Goal: Information Seeking & Learning: Learn about a topic

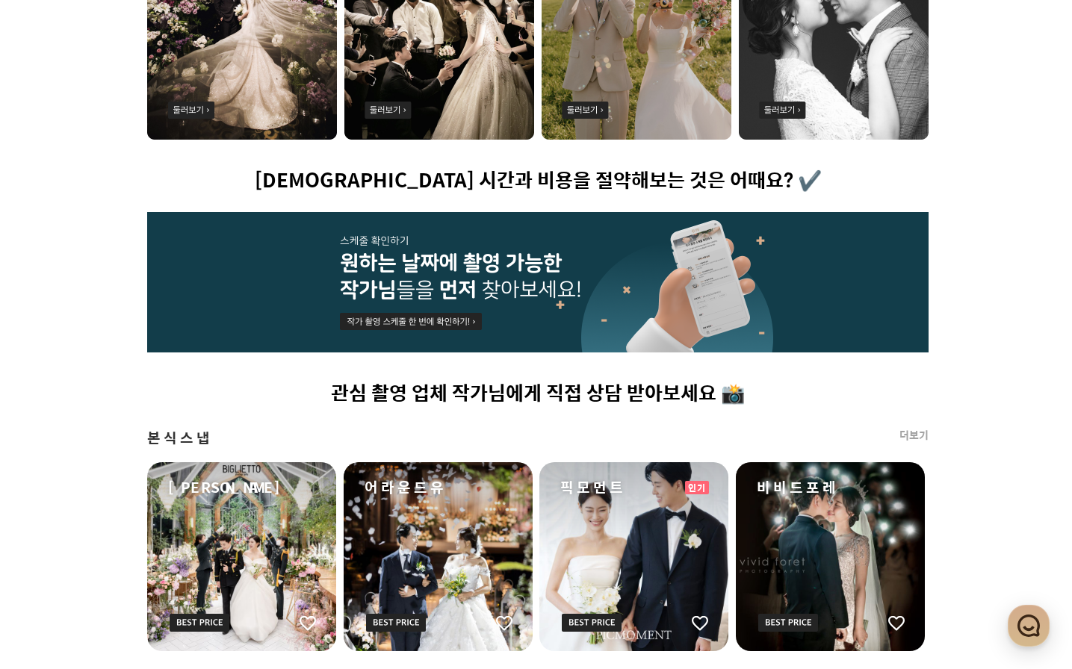
scroll to position [523, 0]
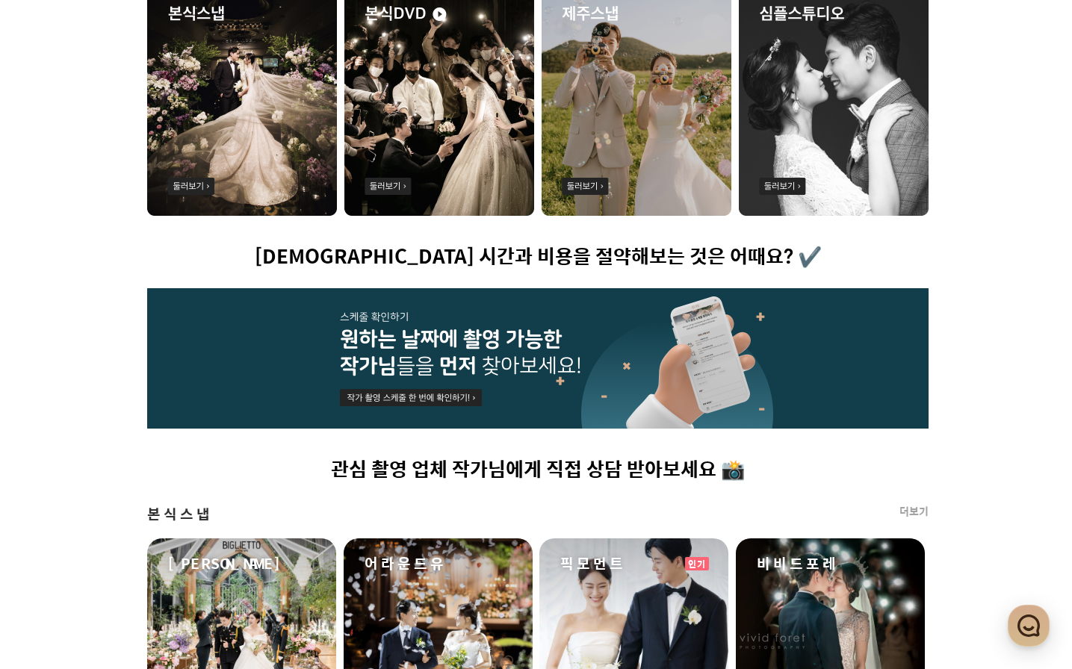
click at [382, 181] on img at bounding box center [439, 96] width 190 height 239
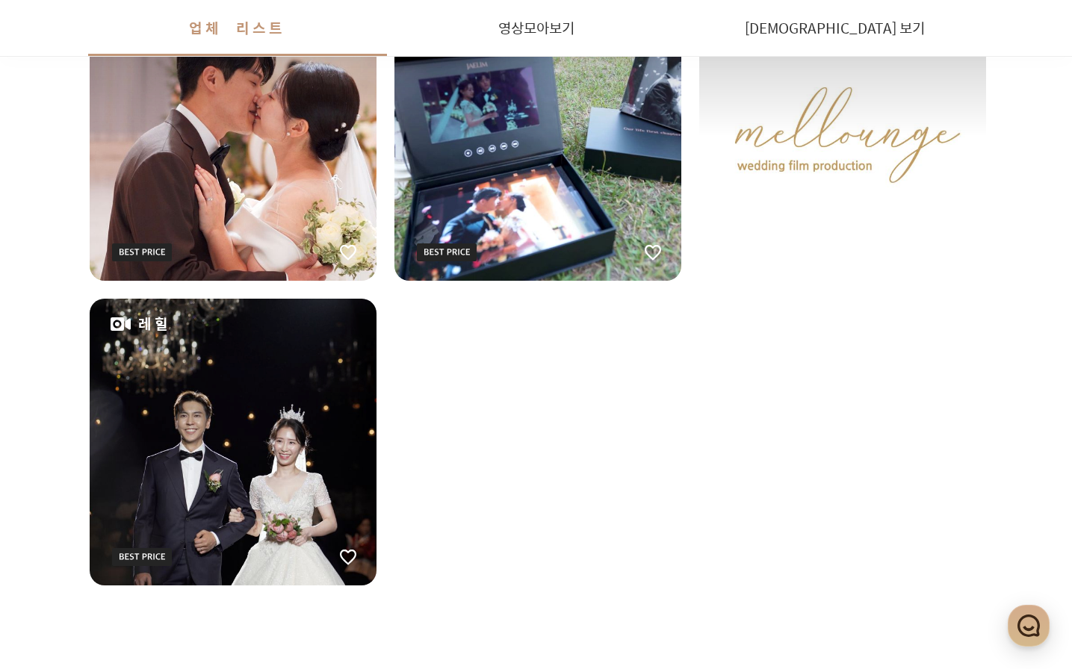
scroll to position [2193, 0]
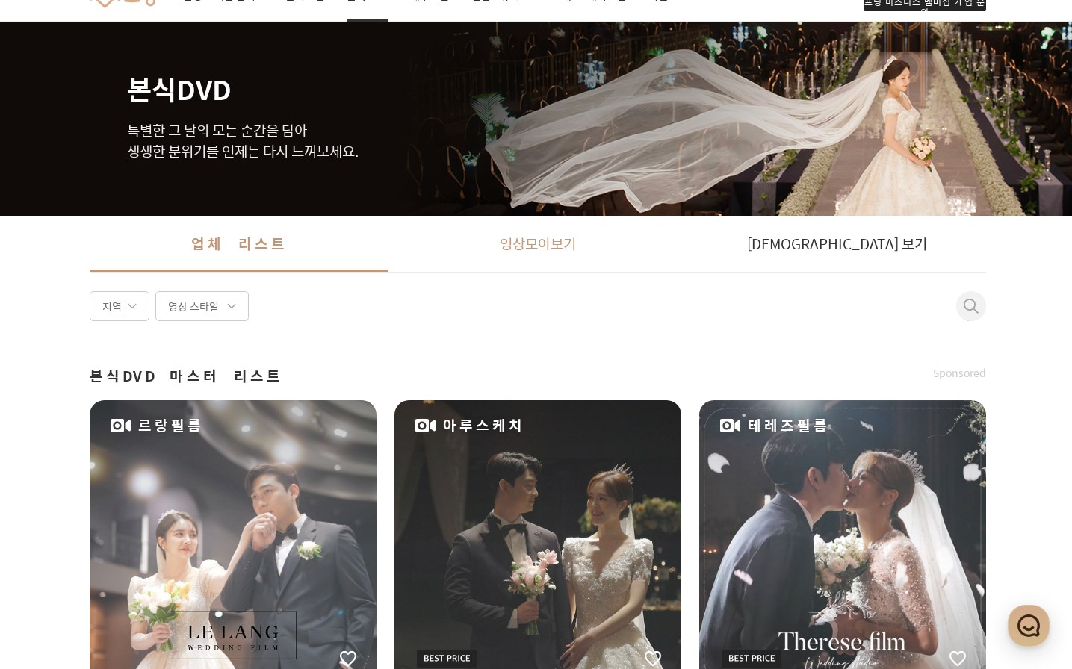
scroll to position [0, 0]
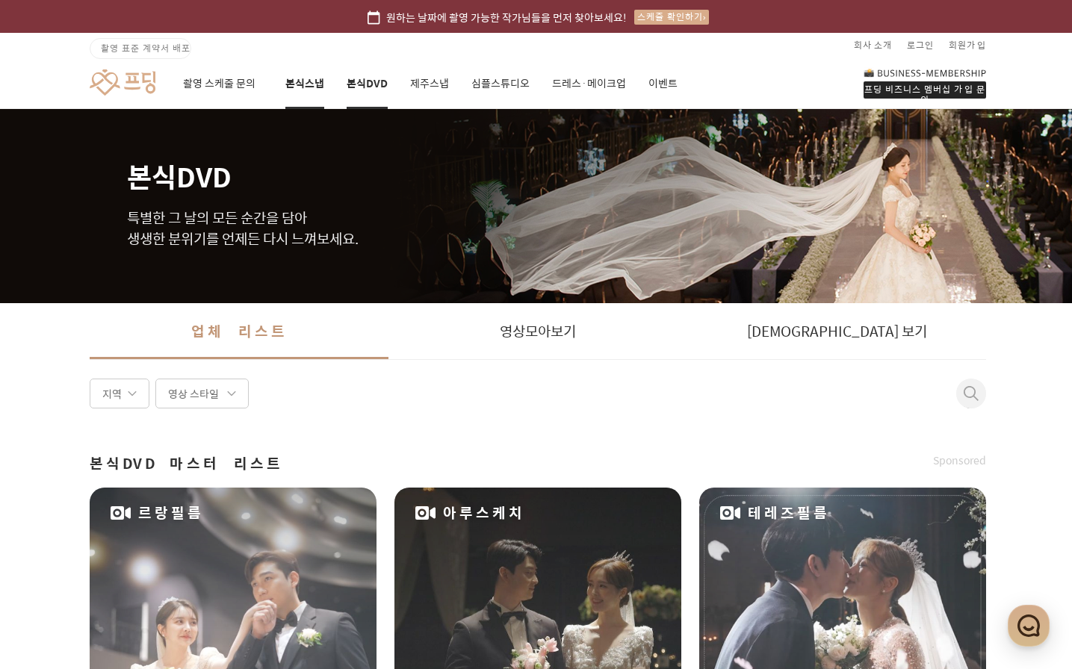
click at [297, 88] on link "본식스냅" at bounding box center [304, 83] width 39 height 51
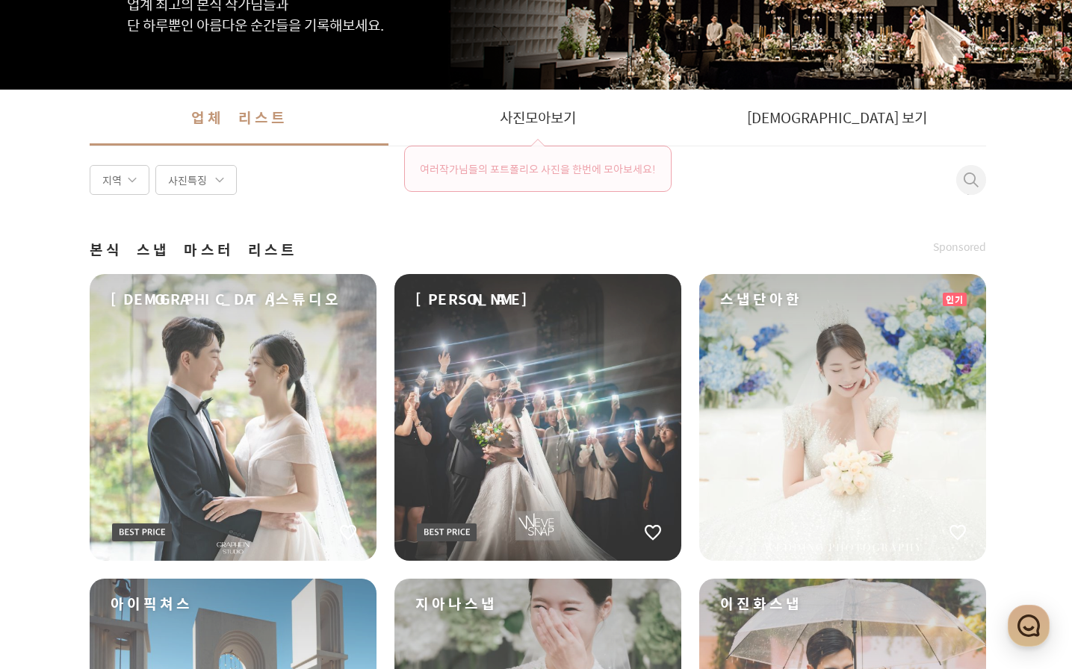
scroll to position [224, 0]
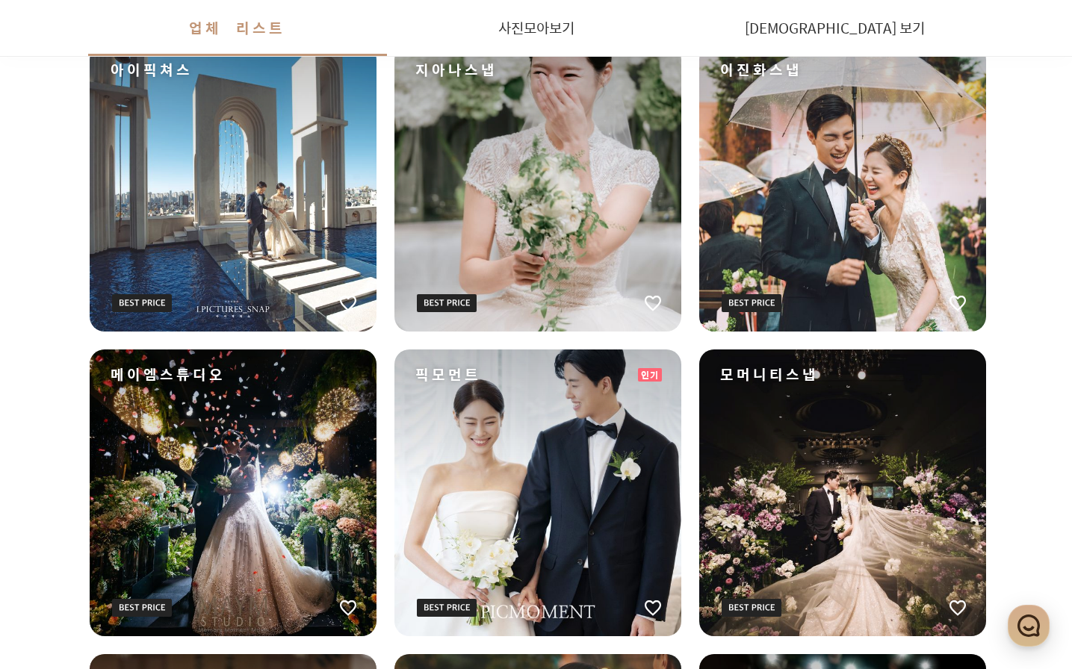
scroll to position [822, 0]
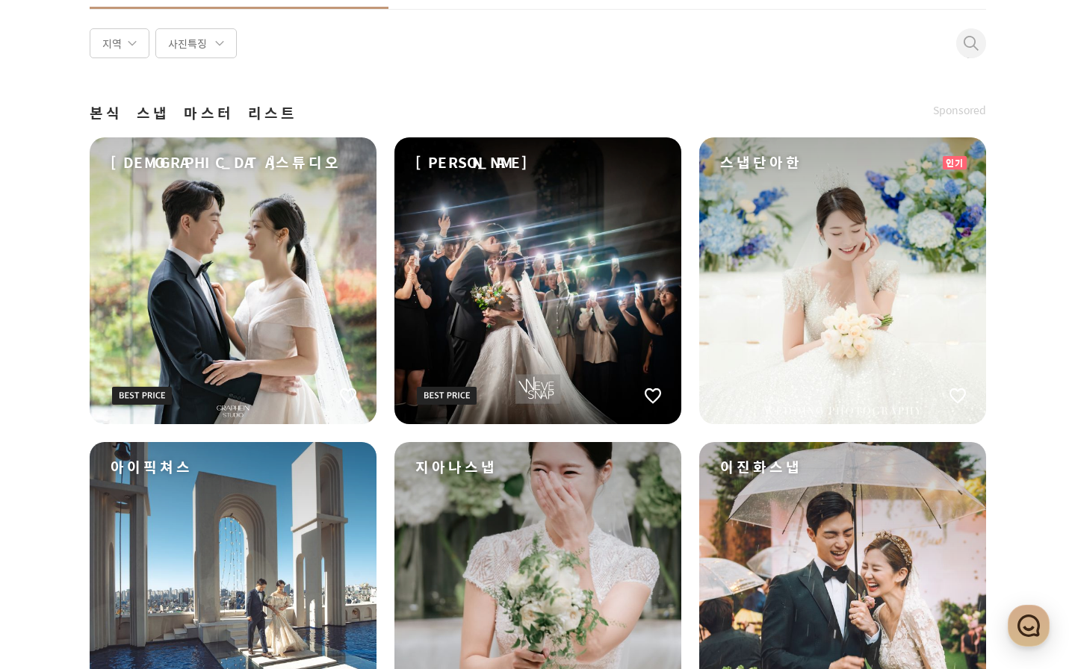
scroll to position [236, 0]
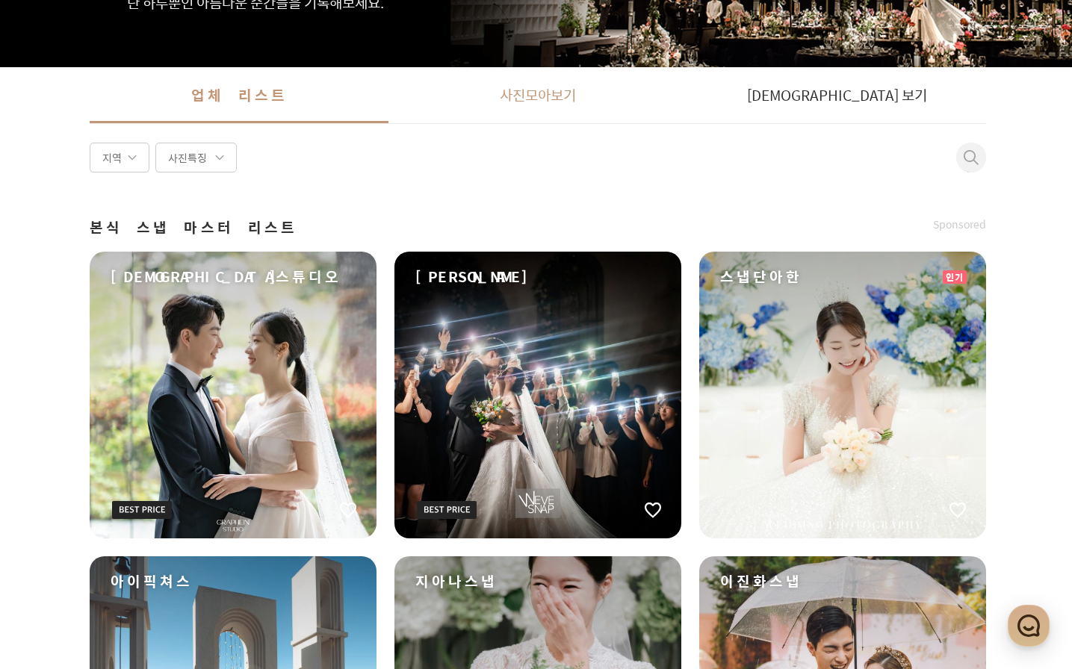
click at [498, 98] on link "사진 모아보기" at bounding box center [537, 95] width 299 height 56
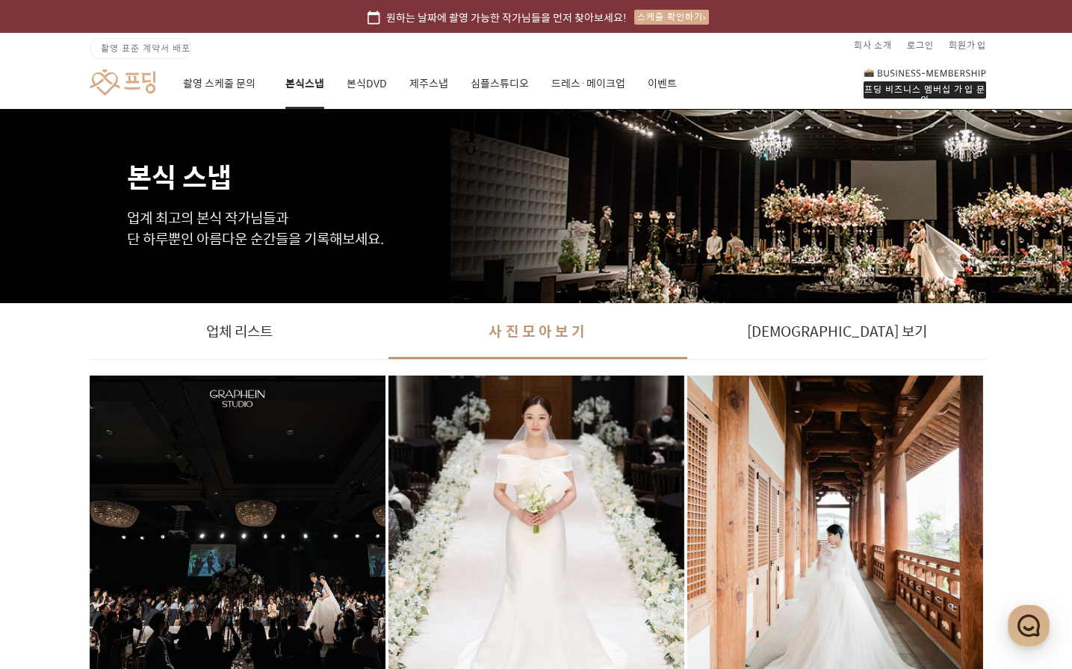
click at [338, 84] on div "촬영 스케줄 문의 본식스냅 본식DVD 제주스냅 심플스튜디오 드레스·메이크업 이벤트" at bounding box center [430, 83] width 494 height 51
click at [360, 81] on link "본식DVD" at bounding box center [367, 83] width 41 height 51
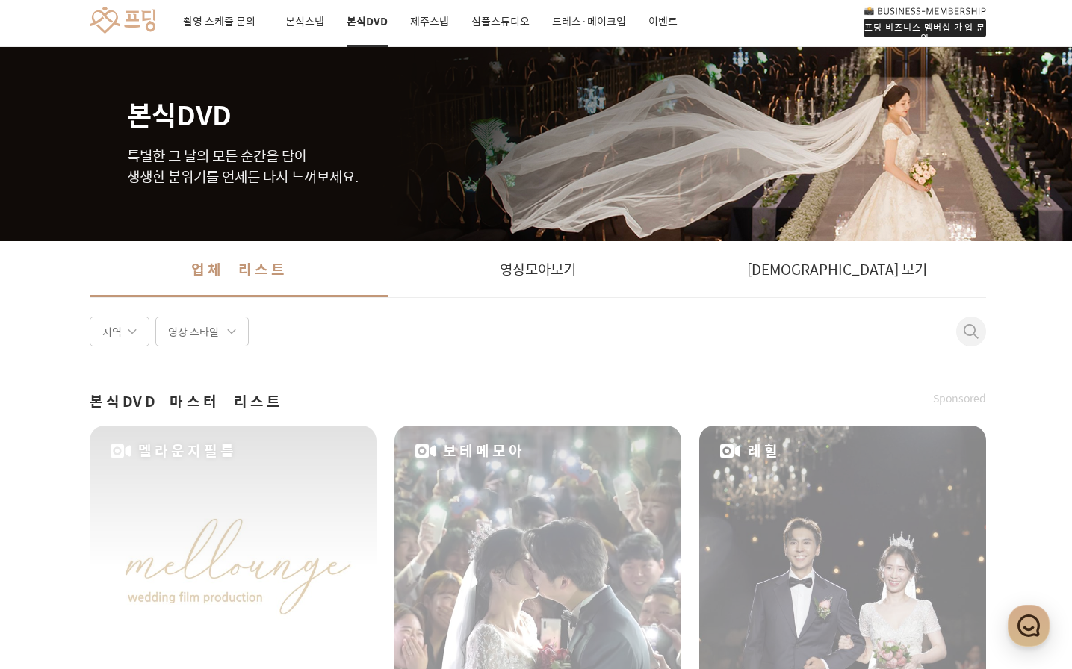
scroll to position [299, 0]
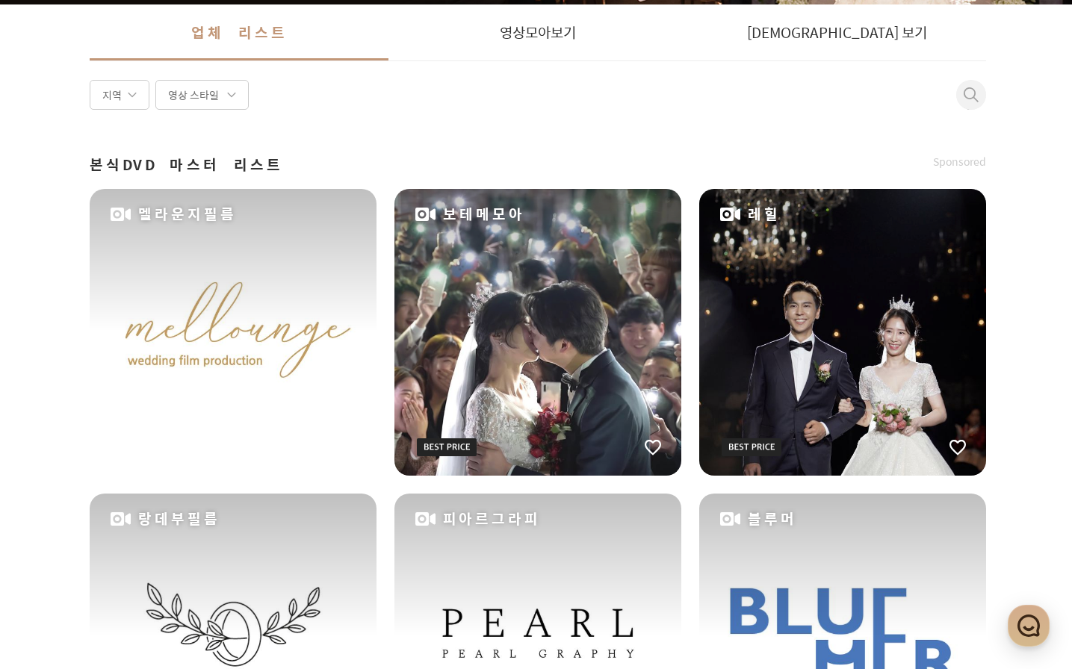
click at [134, 97] on span at bounding box center [132, 94] width 9 height 9
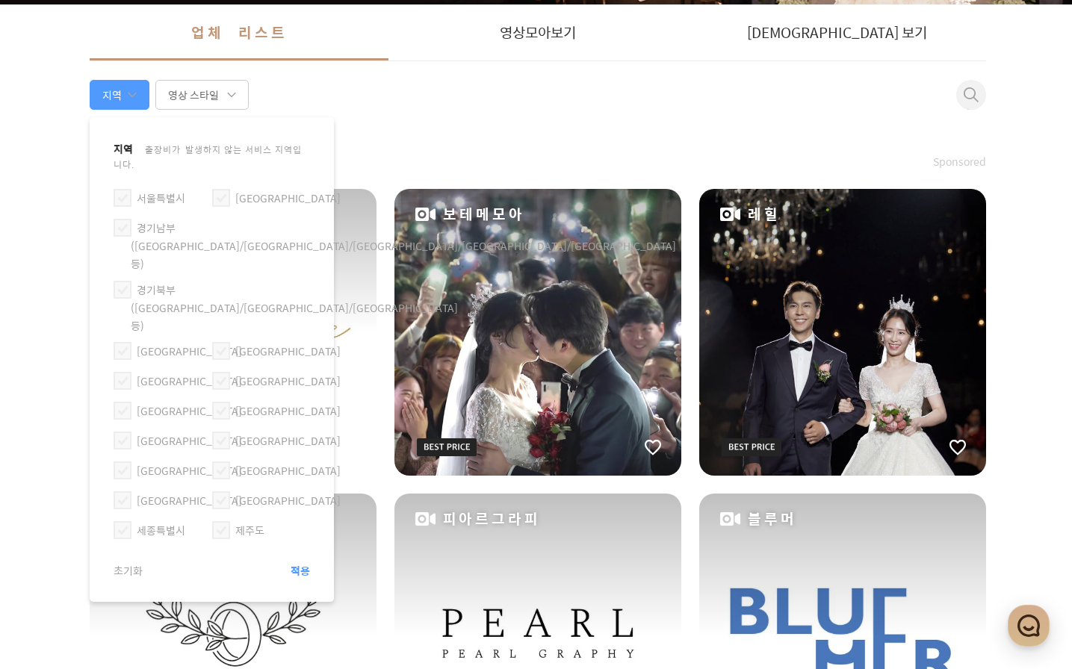
click at [127, 219] on span at bounding box center [123, 228] width 18 height 18
click at [117, 221] on input "경기남부(수원/용인/화성/안산/성남 등)" at bounding box center [117, 221] width 1 height 1
checkbox input "true"
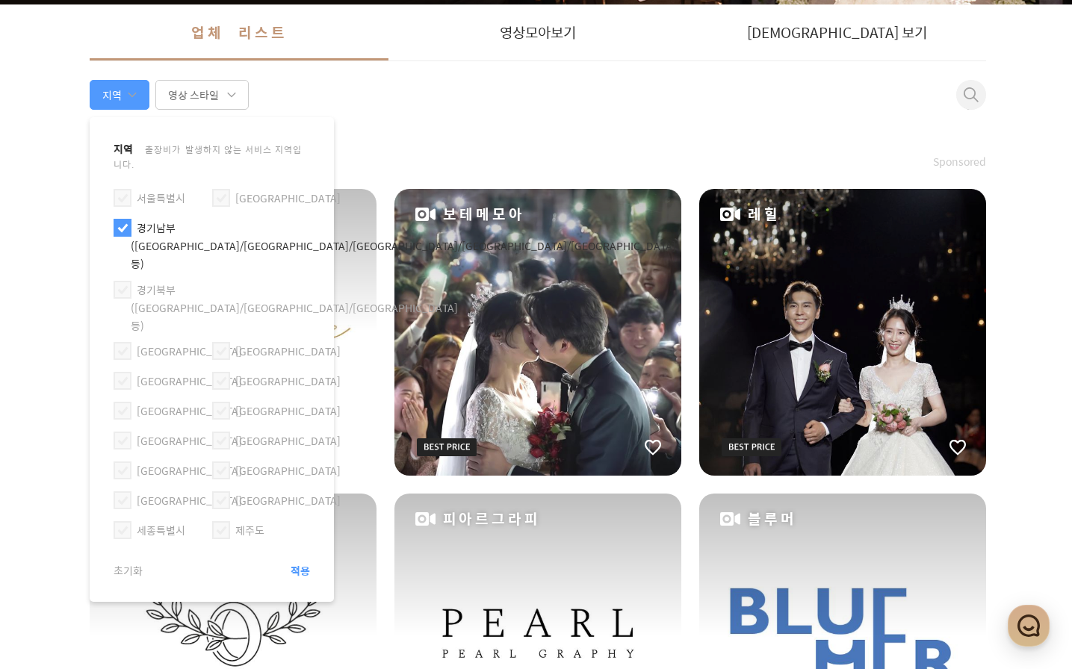
click at [301, 563] on span "적용" at bounding box center [300, 570] width 19 height 15
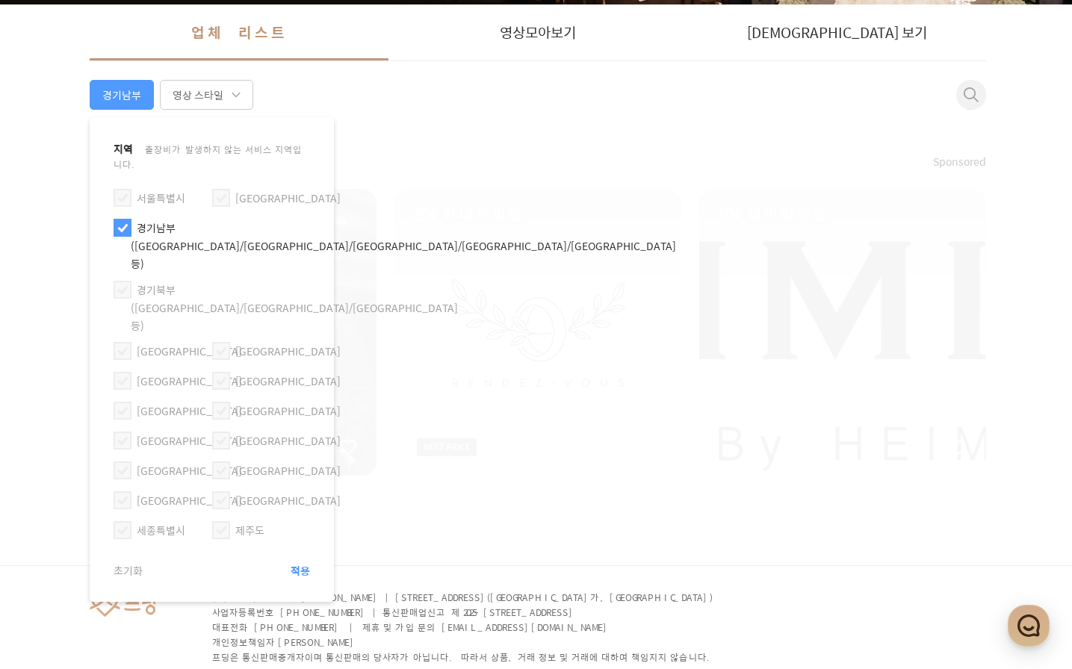
click at [440, 129] on div "본식DVD 마스터 리스트 Sponsored 르랑필름 랑데부필름 헤이밍필름" at bounding box center [538, 296] width 896 height 359
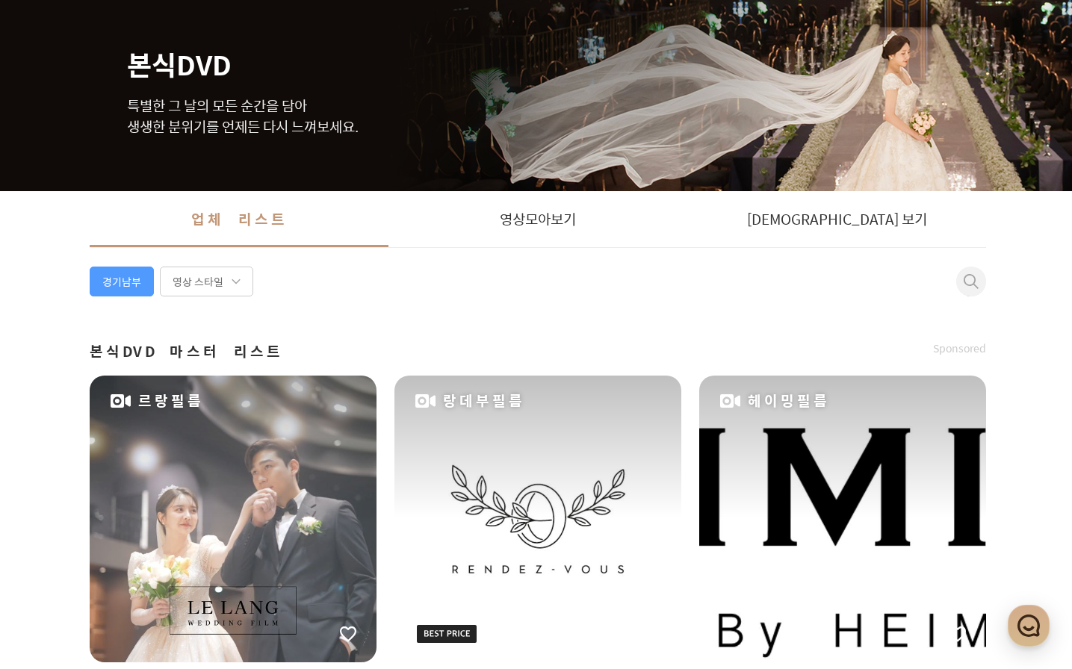
scroll to position [0, 0]
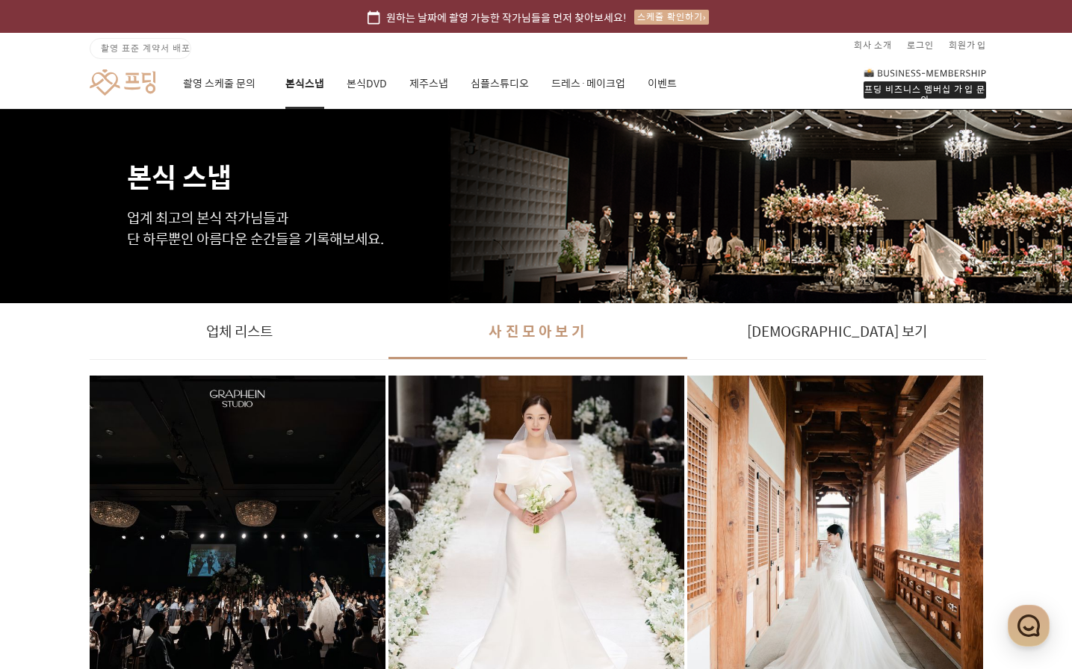
scroll to position [236, 0]
